Goal: Navigation & Orientation: Understand site structure

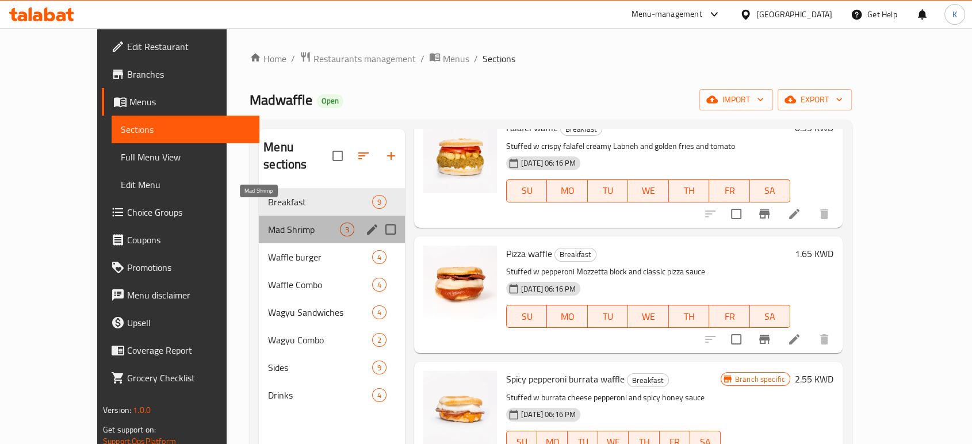
click at [271, 223] on span "Mad Shrimp" at bounding box center [304, 230] width 72 height 14
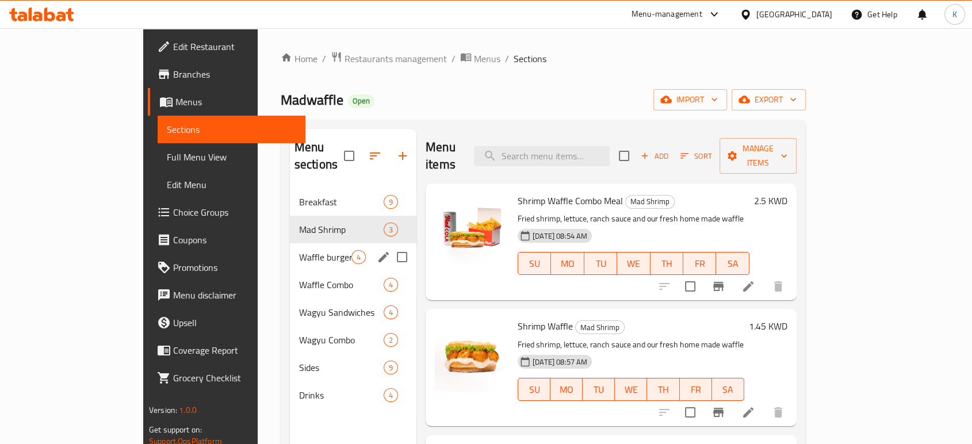
click at [290, 243] on div "Waffle burger 4" at bounding box center [353, 257] width 127 height 28
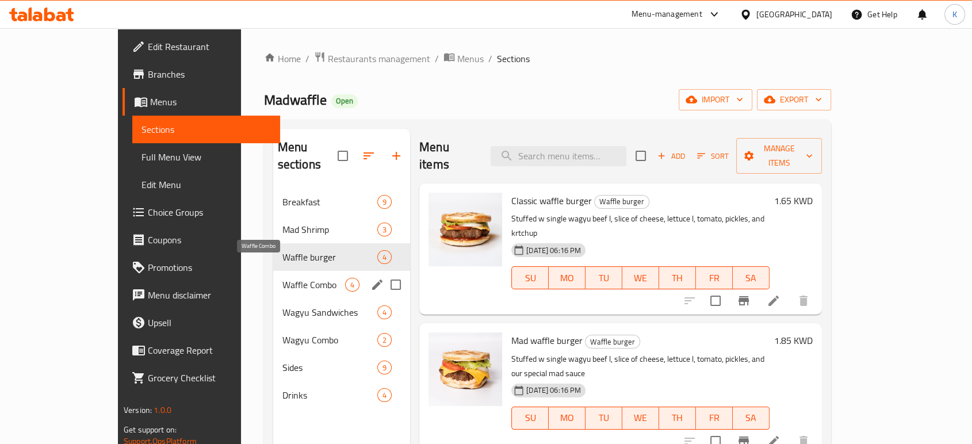
click at [282, 278] on span "Waffle Combo" at bounding box center [313, 285] width 63 height 14
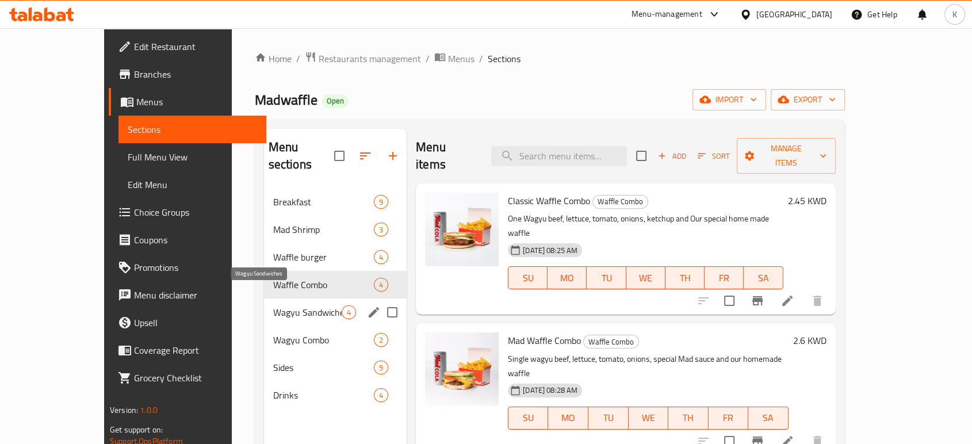
click at [273, 305] on span "Wagyu Sandwiches" at bounding box center [307, 312] width 68 height 14
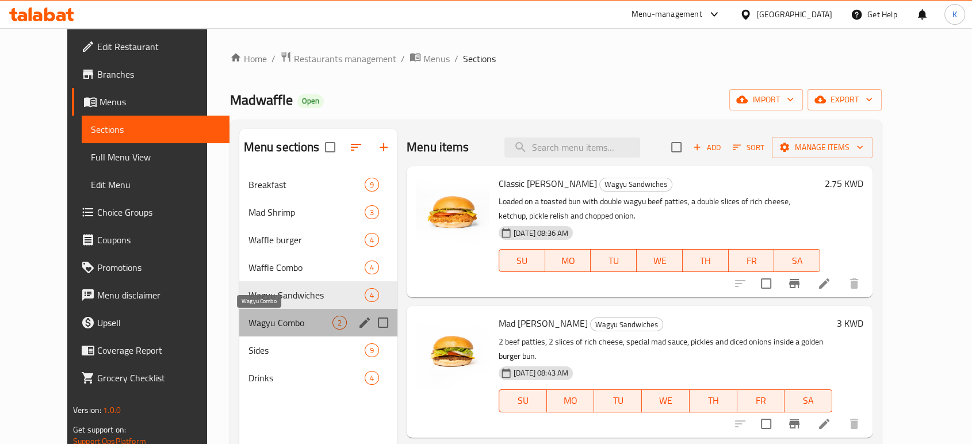
click at [257, 322] on span "Wagyu Combo" at bounding box center [290, 323] width 84 height 14
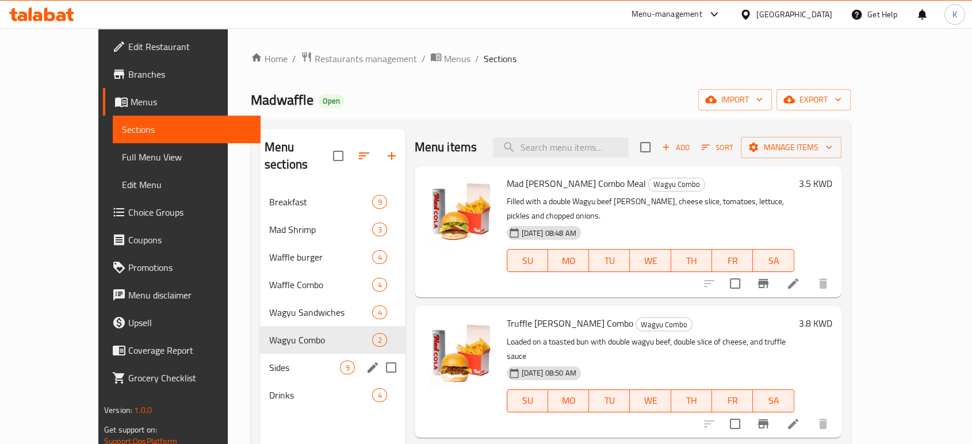
click at [269, 361] on span "Sides" at bounding box center [304, 368] width 71 height 14
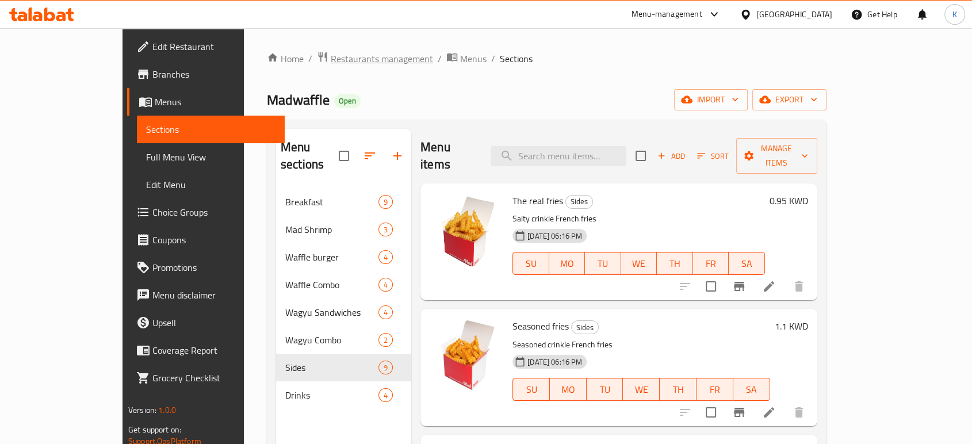
drag, startPoint x: 319, startPoint y: 70, endPoint x: 318, endPoint y: 63, distance: 6.4
click at [318, 68] on div "Home / Restaurants management / Menus / Sections Madwaffle Open import export M…" at bounding box center [547, 316] width 560 height 531
click at [331, 63] on span "Restaurants management" at bounding box center [382, 59] width 102 height 14
